Goal: Task Accomplishment & Management: Manage account settings

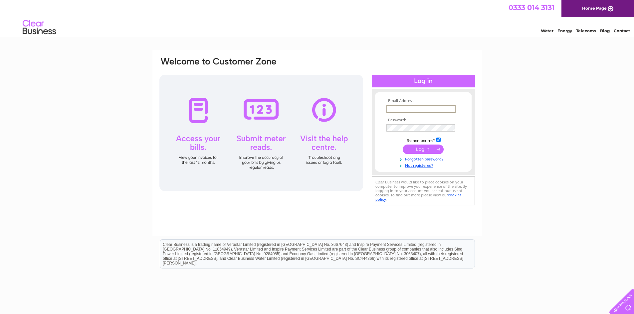
click at [419, 105] on input "text" at bounding box center [420, 109] width 69 height 8
type input "[EMAIL_ADDRESS][DOMAIN_NAME]"
click at [424, 151] on input "submit" at bounding box center [422, 149] width 41 height 9
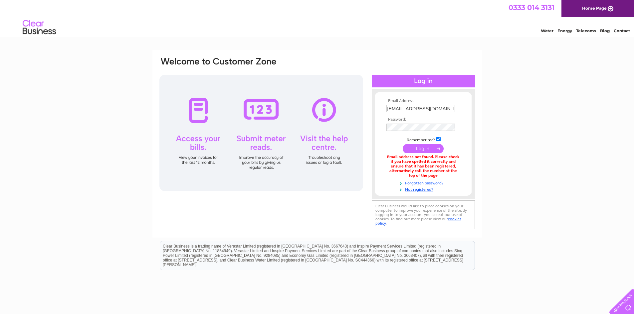
click at [428, 183] on link "Forgotten password?" at bounding box center [423, 183] width 75 height 6
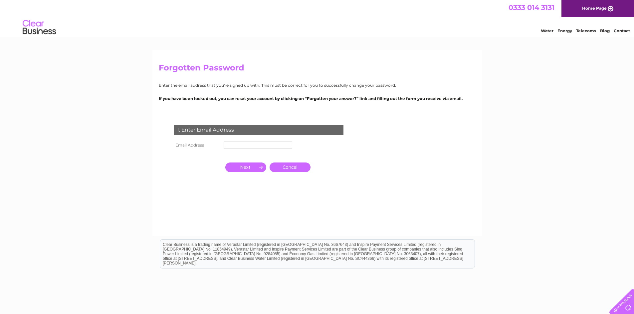
click at [243, 146] on input "text" at bounding box center [258, 145] width 69 height 7
type input "[EMAIL_ADDRESS][DOMAIN_NAME]"
click at [252, 170] on input "button" at bounding box center [245, 167] width 41 height 9
